Goal: Task Accomplishment & Management: Complete application form

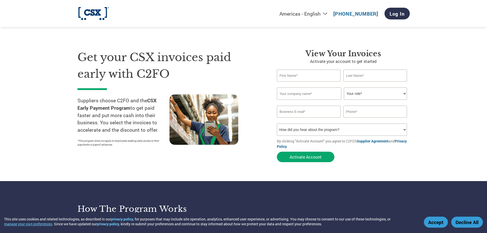
click at [289, 75] on input "text" at bounding box center [309, 75] width 64 height 12
type input "[PERSON_NAME]"
type input "DLS Services Inc"
click at [390, 95] on select "Your role* CFO Controller Credit Manager Finance Director Treasurer CEO Preside…" at bounding box center [375, 93] width 63 height 12
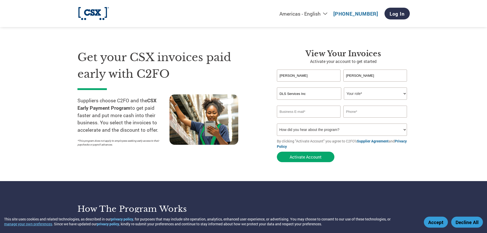
select select "OFFICE_MANAGER"
click at [344, 87] on select "Your role* CFO Controller Credit Manager Finance Director Treasurer CEO Preside…" at bounding box center [375, 93] width 63 height 12
click at [305, 113] on input "email" at bounding box center [309, 111] width 64 height 12
type input "[EMAIL_ADDRESS][DOMAIN_NAME]"
click at [379, 111] on input "text" at bounding box center [375, 111] width 64 height 12
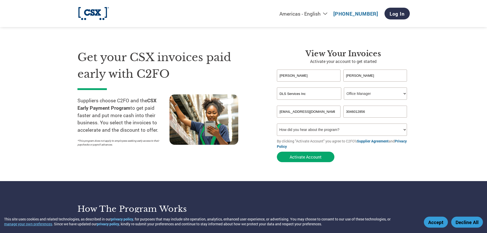
type input "3046012856"
click at [345, 128] on select "How did you hear about the program? Received a letter Email Social Media Online…" at bounding box center [342, 129] width 130 height 12
select select "Email"
click at [277, 123] on select "How did you hear about the program? Received a letter Email Social Media Online…" at bounding box center [342, 129] width 130 height 12
click at [313, 157] on button "Activate Account" at bounding box center [305, 156] width 57 height 10
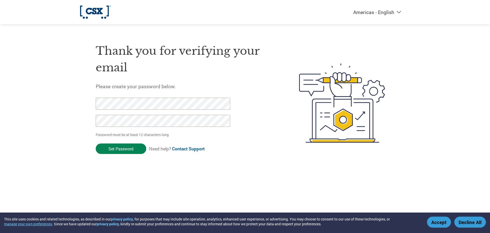
click at [125, 148] on input "Set Password" at bounding box center [121, 148] width 51 height 10
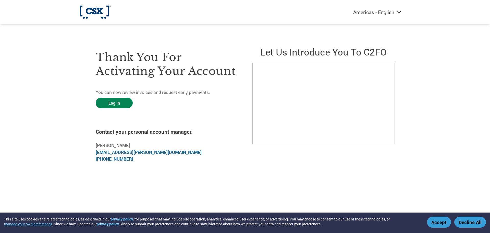
click at [109, 105] on link "Log In" at bounding box center [114, 103] width 37 height 10
